Goal: Task Accomplishment & Management: Use online tool/utility

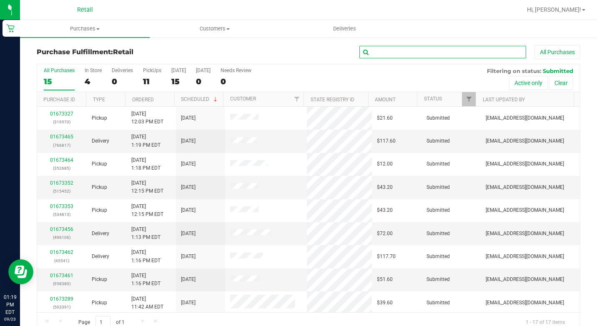
click at [421, 49] on input "text" at bounding box center [442, 52] width 167 height 13
type input "[PERSON_NAME]"
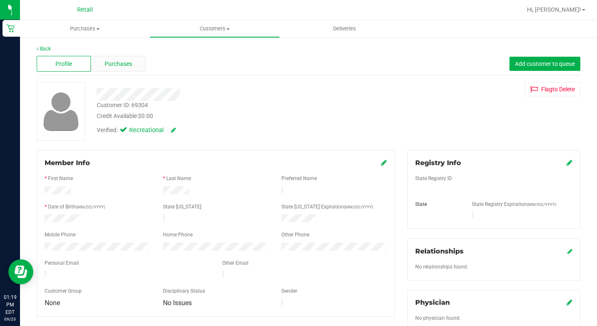
click at [115, 60] on span "Purchases" at bounding box center [119, 64] width 28 height 9
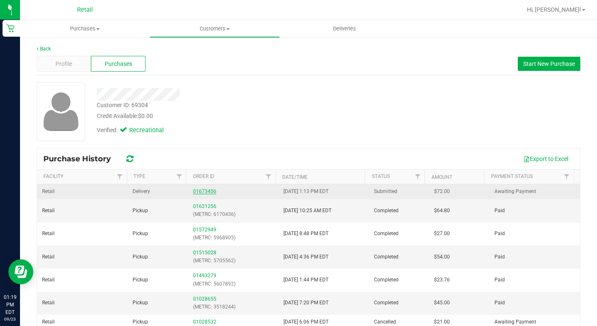
click at [197, 191] on link "01673456" at bounding box center [204, 191] width 23 height 6
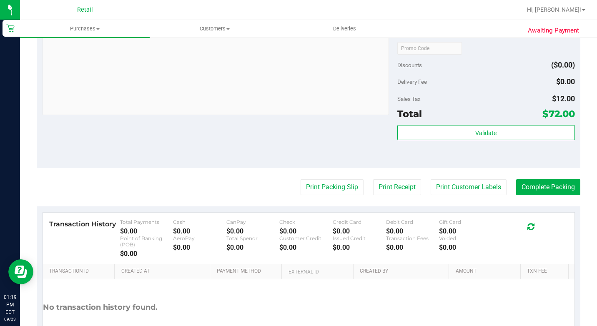
scroll to position [333, 0]
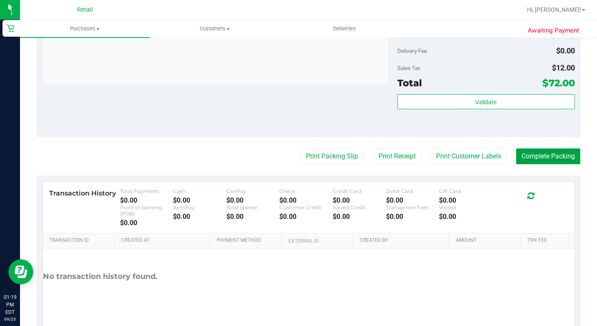
click at [545, 164] on button "Complete Packing" at bounding box center [548, 156] width 64 height 16
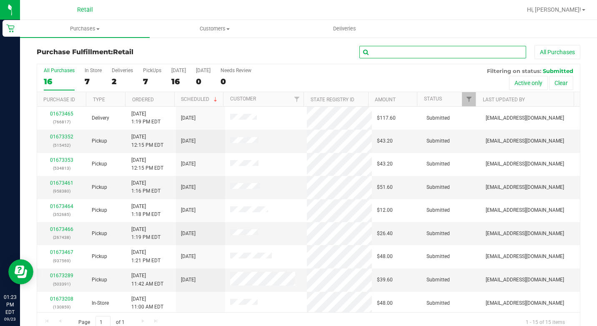
click at [415, 57] on input "text" at bounding box center [442, 52] width 167 height 13
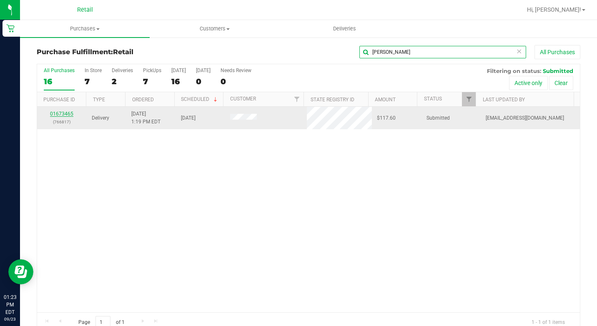
type input "[PERSON_NAME]"
click at [64, 112] on link "01673465" at bounding box center [61, 114] width 23 height 6
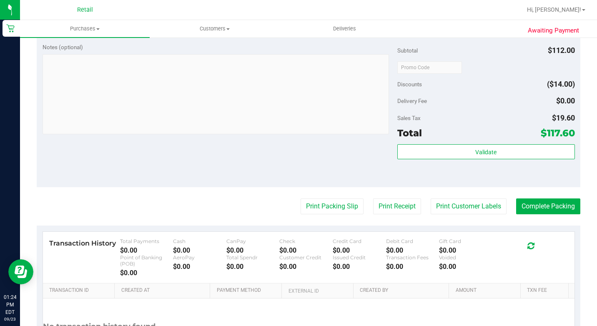
scroll to position [417, 0]
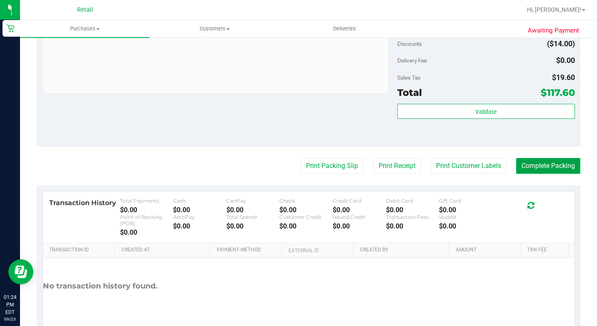
click at [568, 174] on button "Complete Packing" at bounding box center [548, 166] width 64 height 16
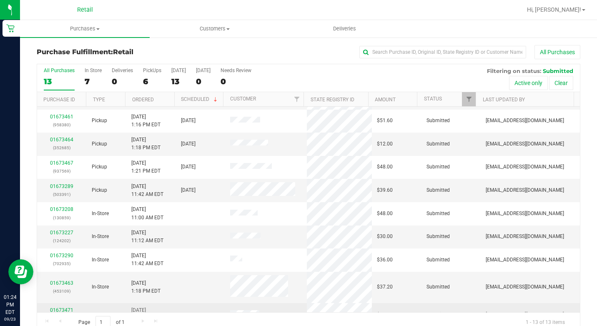
scroll to position [83, 0]
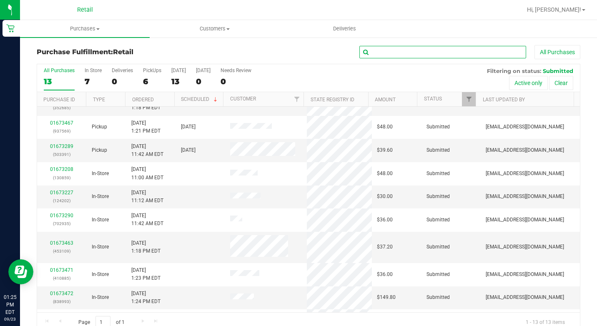
click at [455, 48] on input "text" at bounding box center [442, 52] width 167 height 13
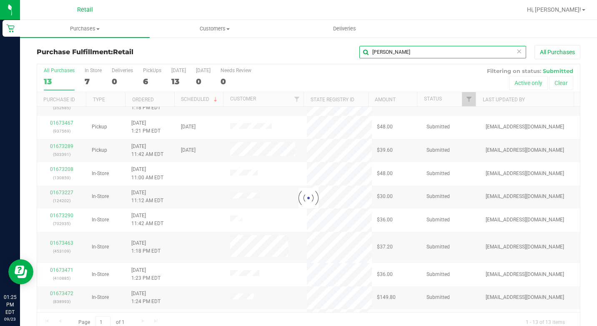
scroll to position [0, 0]
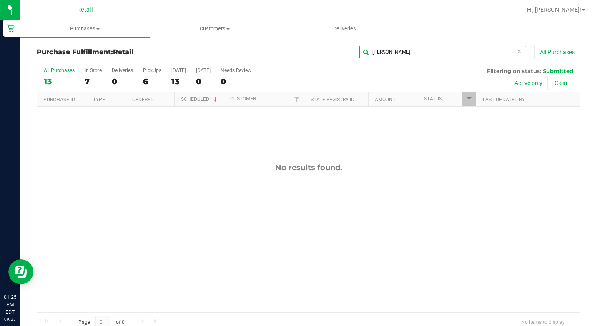
type input "[PERSON_NAME]"
click at [220, 22] on uib-tab-heading "Customers All customers Add a new customer All physicians" at bounding box center [214, 28] width 129 height 17
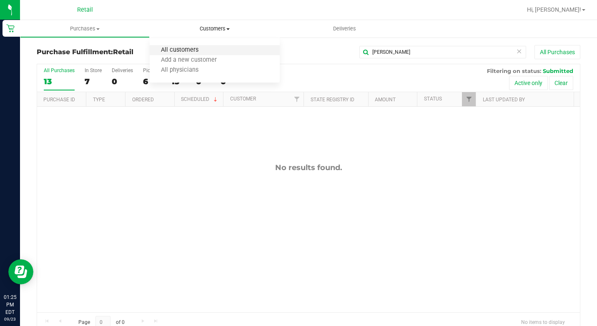
click at [194, 47] on span "All customers" at bounding box center [180, 50] width 60 height 7
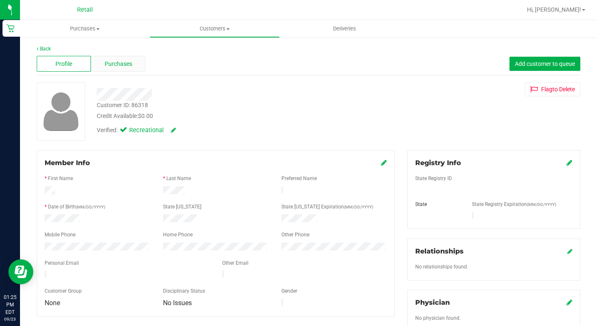
click at [123, 57] on div "Purchases" at bounding box center [118, 64] width 54 height 16
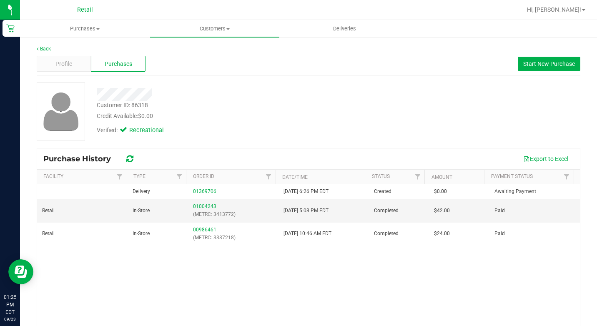
click at [38, 51] on link "Back" at bounding box center [44, 49] width 14 height 6
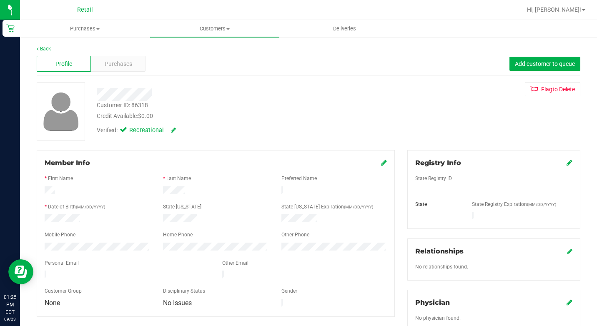
click at [44, 47] on link "Back" at bounding box center [44, 49] width 14 height 6
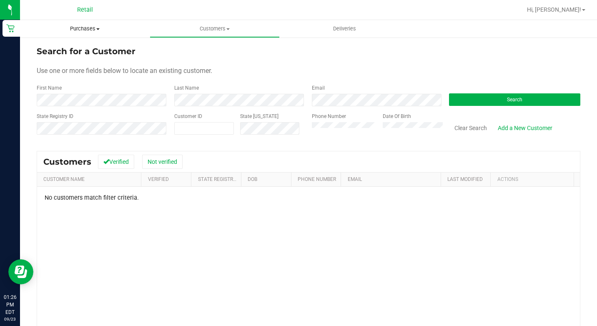
click at [90, 33] on uib-tab-heading "Purchases Summary of purchases Fulfillment All purchases" at bounding box center [85, 29] width 130 height 18
click at [55, 59] on span "Fulfillment" at bounding box center [46, 60] width 52 height 7
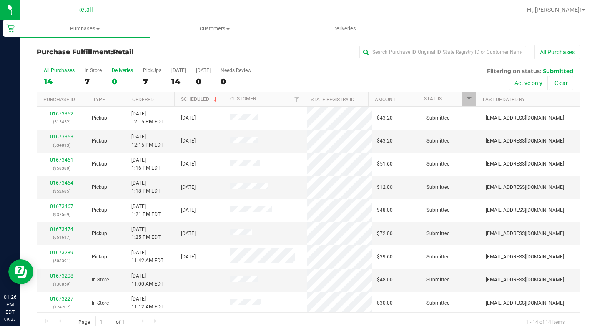
click at [116, 83] on div "0" at bounding box center [122, 82] width 21 height 10
click at [0, 0] on input "Deliveries 0" at bounding box center [0, 0] width 0 height 0
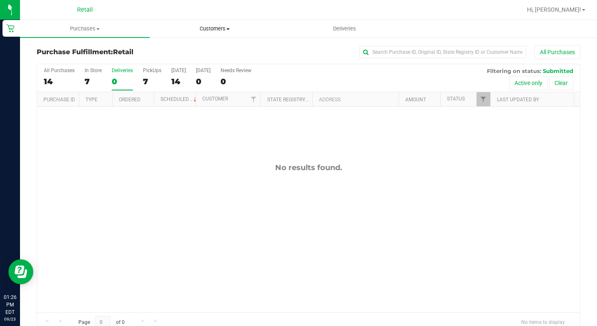
click at [184, 21] on uib-tab-heading "Customers All customers Add a new customer All physicians" at bounding box center [214, 28] width 129 height 17
click at [180, 48] on span "All customers" at bounding box center [180, 50] width 60 height 7
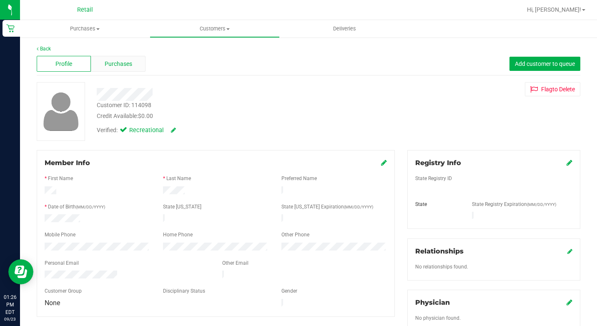
click at [116, 68] on span "Purchases" at bounding box center [119, 64] width 28 height 9
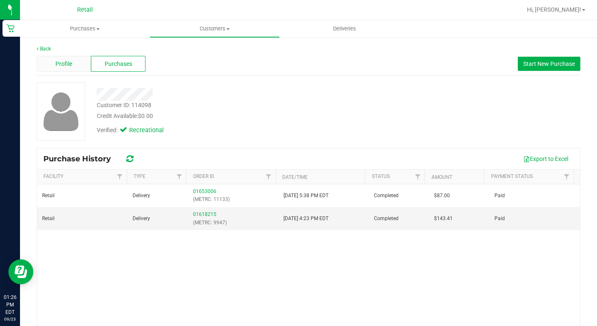
click at [73, 64] on div "Profile" at bounding box center [64, 64] width 54 height 16
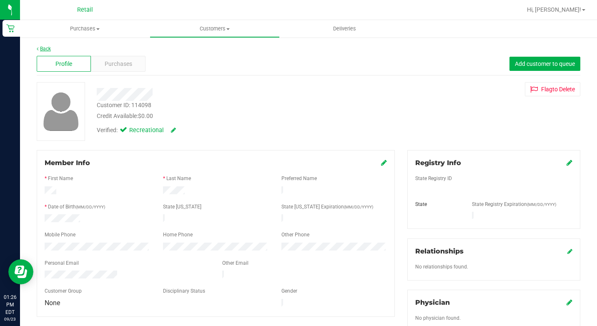
click at [48, 50] on link "Back" at bounding box center [44, 49] width 14 height 6
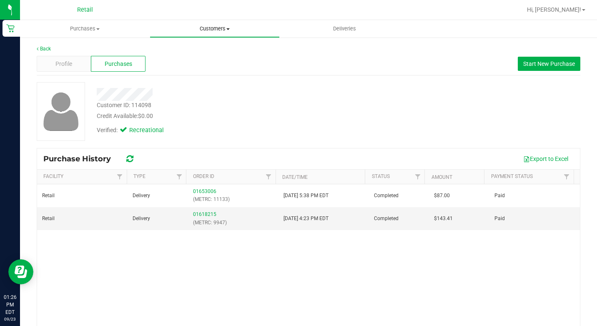
click at [180, 21] on uib-tab-heading "Customers All customers Add a new customer All physicians" at bounding box center [214, 28] width 129 height 17
click at [179, 53] on span "All customers" at bounding box center [180, 50] width 60 height 7
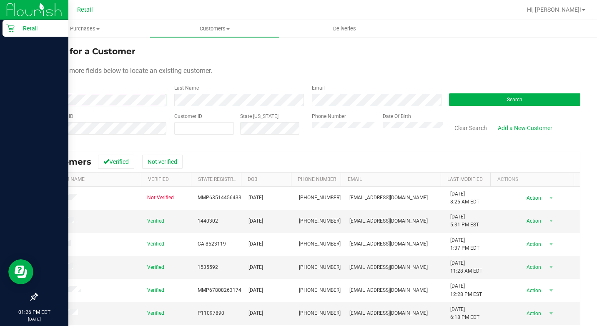
click at [0, 102] on html "Retail 01:26 PM EDT [DATE] 09/23 Retail Hi, [PERSON_NAME]! Purchases Summary of…" at bounding box center [298, 163] width 597 height 326
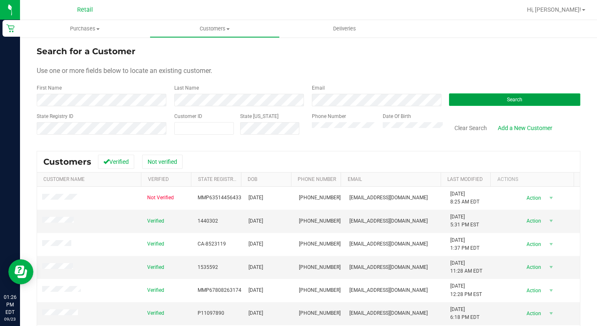
click at [536, 95] on button "Search" at bounding box center [514, 99] width 131 height 13
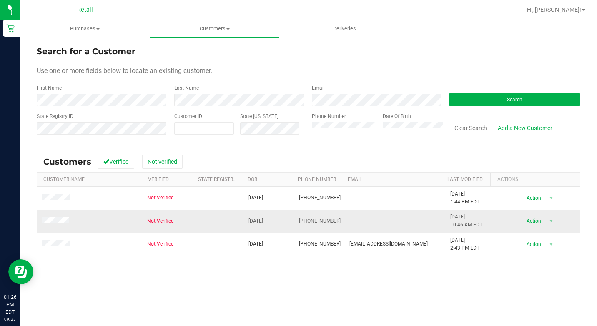
scroll to position [42, 0]
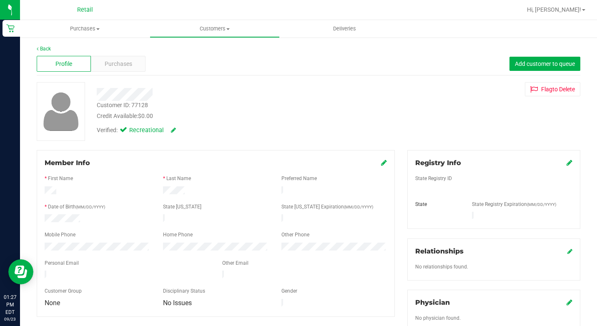
click at [140, 76] on div "Back Profile Purchases Add customer to queue Customer ID: 77128 Credit Availabl…" at bounding box center [308, 309] width 543 height 528
click at [125, 68] on span "Purchases" at bounding box center [119, 64] width 28 height 9
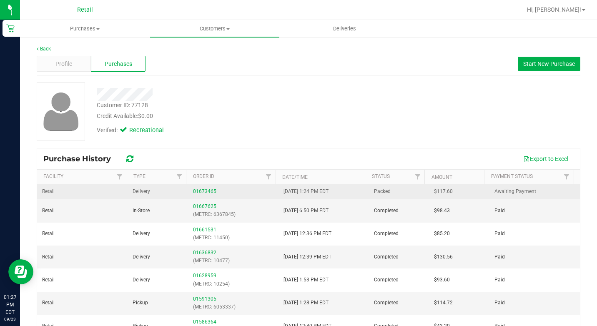
click at [203, 191] on link "01673465" at bounding box center [204, 191] width 23 height 6
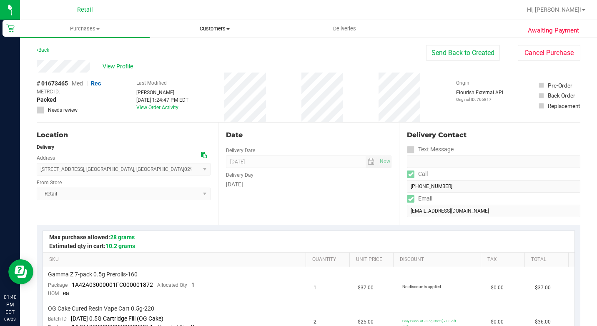
click at [203, 27] on span "Customers" at bounding box center [214, 29] width 129 height 8
click at [185, 50] on span "All customers" at bounding box center [180, 50] width 60 height 7
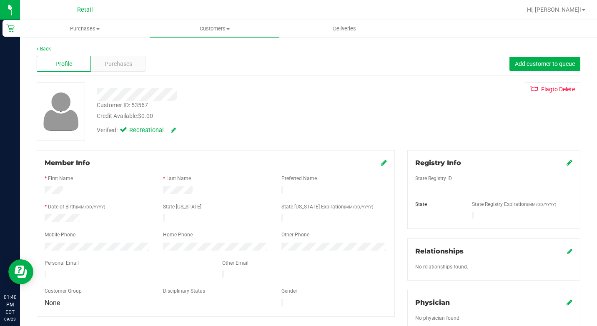
click at [133, 53] on div "Profile Purchases Add customer to queue" at bounding box center [308, 64] width 543 height 23
click at [133, 57] on div "Purchases" at bounding box center [118, 64] width 54 height 16
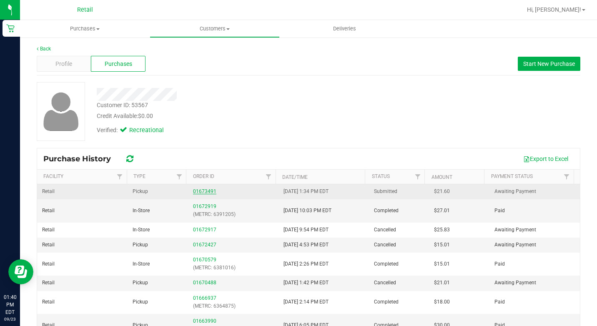
click at [209, 189] on link "01673491" at bounding box center [204, 191] width 23 height 6
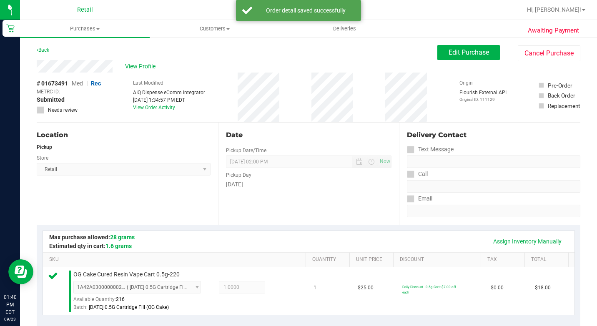
scroll to position [208, 0]
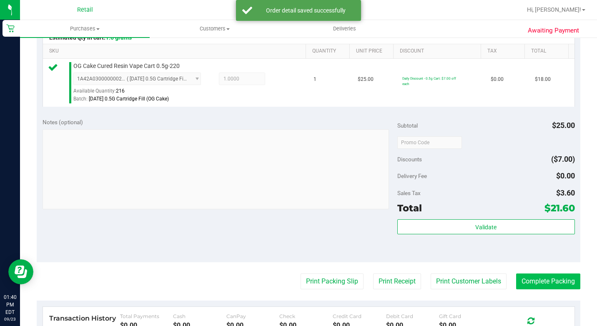
click at [542, 284] on purchase-details "Back Edit Purchase Cancel Purchase View Profile # 01673491 Med | Rec METRC ID: …" at bounding box center [308, 150] width 543 height 626
click at [546, 288] on button "Complete Packing" at bounding box center [548, 281] width 64 height 16
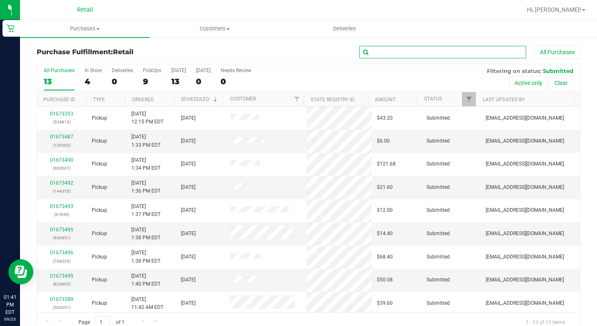
click at [428, 49] on input "text" at bounding box center [442, 52] width 167 height 13
type input "christopher"
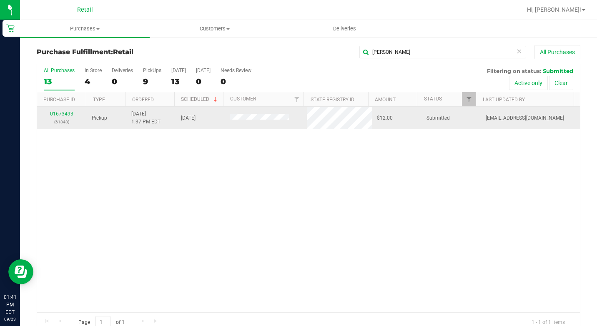
click at [238, 113] on td at bounding box center [265, 118] width 81 height 23
click at [65, 118] on p "(61848)" at bounding box center [62, 122] width 40 height 8
click at [65, 115] on link "01673493" at bounding box center [61, 114] width 23 height 6
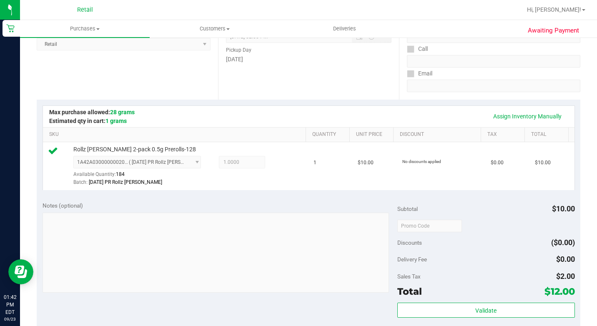
scroll to position [373, 0]
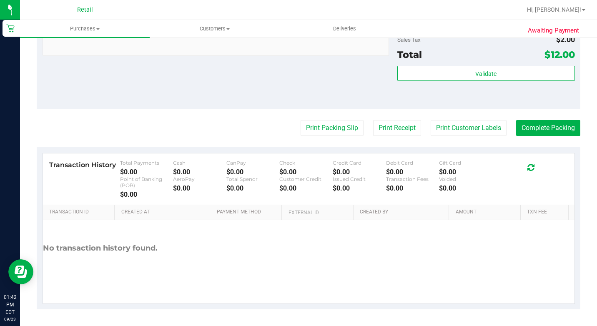
click at [537, 125] on button "Complete Packing" at bounding box center [548, 128] width 64 height 16
